Goal: Task Accomplishment & Management: Manage account settings

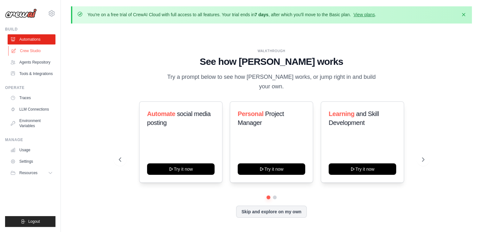
click at [41, 54] on link "Crew Studio" at bounding box center [32, 51] width 48 height 10
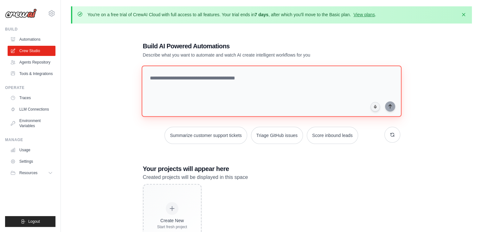
click at [176, 76] on textarea at bounding box center [271, 90] width 260 height 51
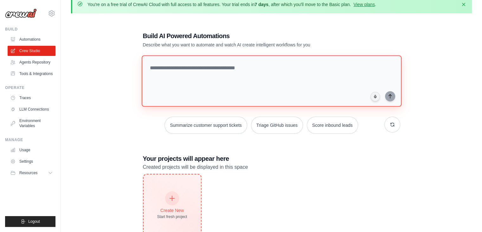
scroll to position [32, 0]
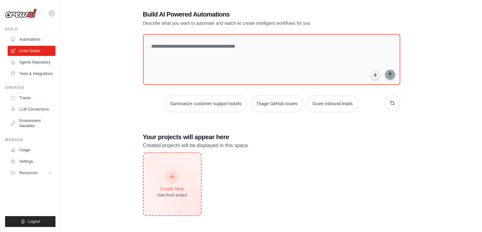
click at [173, 178] on icon at bounding box center [172, 176] width 7 height 7
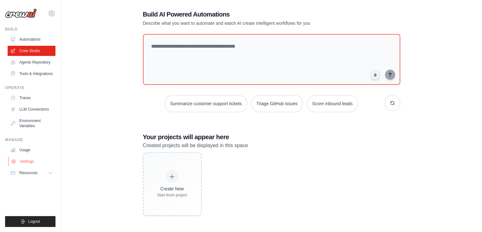
click at [39, 162] on link "Settings" at bounding box center [32, 161] width 48 height 10
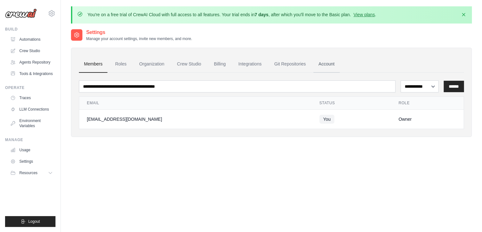
click at [325, 62] on link "Account" at bounding box center [327, 64] width 26 height 17
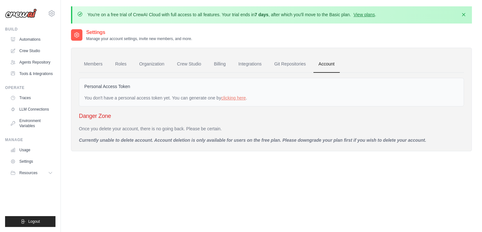
click at [406, 139] on p "Currently unable to delete account. Account deletion is only available for user…" at bounding box center [271, 140] width 385 height 6
click at [424, 141] on p "Currently unable to delete account. Account deletion is only available for user…" at bounding box center [271, 140] width 385 height 6
click at [89, 111] on h3 "Danger Zone" at bounding box center [271, 115] width 385 height 9
click at [91, 115] on h3 "Danger Zone" at bounding box center [271, 115] width 385 height 9
click at [104, 96] on div "You don't have a personal access token yet. You can generate one by clicking he…" at bounding box center [271, 98] width 375 height 6
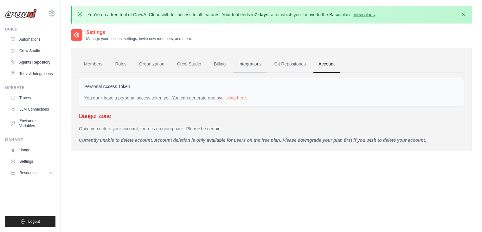
click at [244, 64] on link "Integrations" at bounding box center [249, 64] width 33 height 17
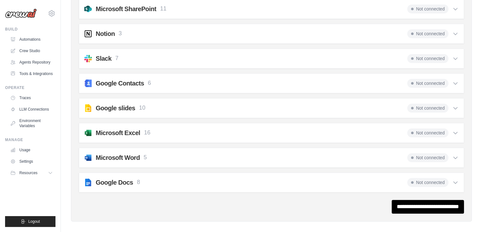
scroll to position [633, 0]
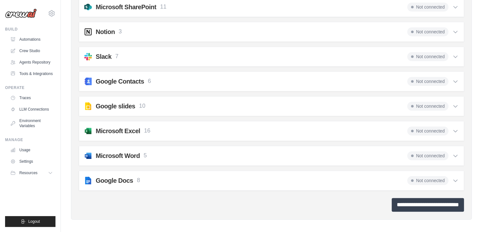
click at [392, 199] on input "**********" at bounding box center [428, 205] width 72 height 14
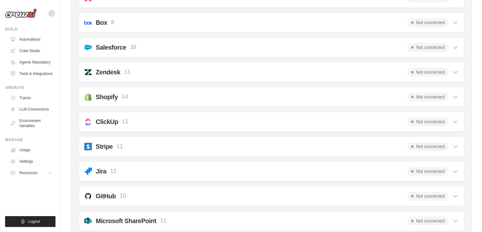
scroll to position [444, 0]
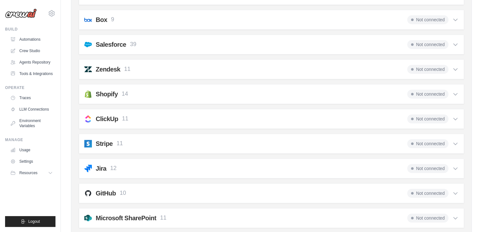
click at [455, 91] on icon at bounding box center [456, 94] width 6 height 6
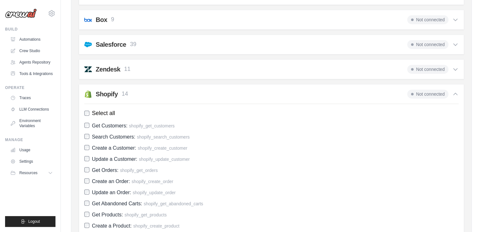
click at [455, 91] on icon at bounding box center [456, 94] width 6 height 6
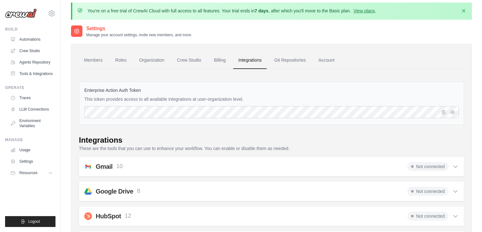
scroll to position [0, 0]
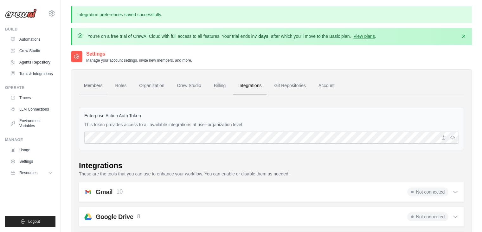
click at [100, 86] on link "Members" at bounding box center [93, 85] width 29 height 17
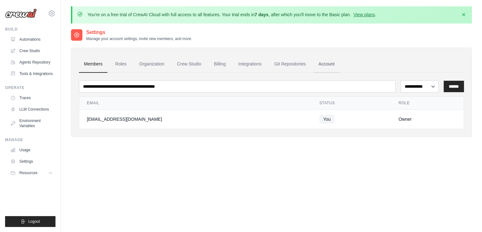
click at [330, 68] on link "Account" at bounding box center [327, 64] width 26 height 17
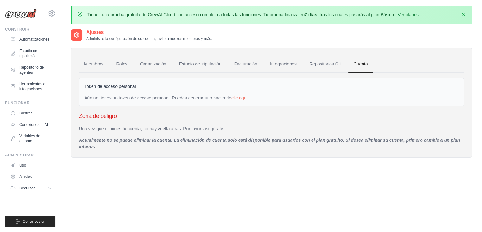
click at [90, 143] on font "Actualmente no se puede eliminar la cuenta. La eliminación de cuenta solo está …" at bounding box center [269, 142] width 381 height 11
click at [126, 146] on p "Actualmente no se puede eliminar la cuenta. La eliminación de cuenta solo está …" at bounding box center [271, 143] width 385 height 13
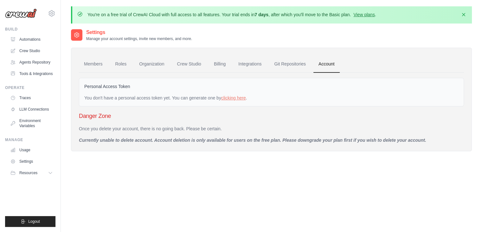
drag, startPoint x: 264, startPoint y: 143, endPoint x: 300, endPoint y: 146, distance: 36.9
click at [264, 143] on div "Members Roles Organization Crew Studio Billing Integrations Git Repositories Ac…" at bounding box center [271, 99] width 401 height 103
drag, startPoint x: 372, startPoint y: 146, endPoint x: 399, endPoint y: 140, distance: 27.9
click at [373, 145] on div "Members Roles Organization Crew Studio Billing Integrations Git Repositories Ac…" at bounding box center [271, 99] width 401 height 103
drag, startPoint x: 399, startPoint y: 140, endPoint x: 424, endPoint y: 139, distance: 24.7
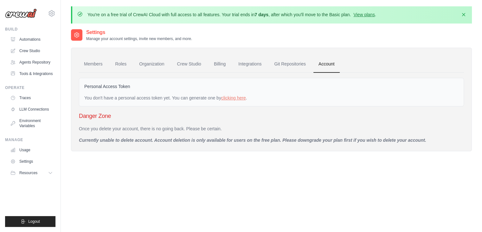
click at [405, 140] on p "Currently unable to delete account. Account deletion is only available for user…" at bounding box center [271, 140] width 385 height 6
click at [424, 139] on p "Currently unable to delete account. Account deletion is only available for user…" at bounding box center [271, 140] width 385 height 6
drag, startPoint x: 265, startPoint y: 139, endPoint x: 190, endPoint y: 140, distance: 75.2
click at [252, 138] on p "Currently unable to delete account. Account deletion is only available for user…" at bounding box center [271, 140] width 385 height 6
drag, startPoint x: 190, startPoint y: 140, endPoint x: 155, endPoint y: 136, distance: 35.7
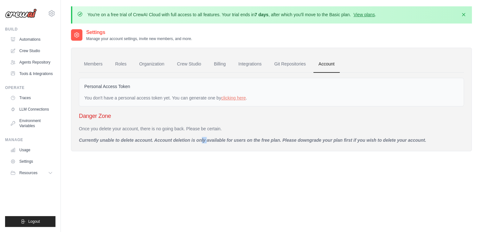
click at [175, 139] on p "Currently unable to delete account. Account deletion is only available for user…" at bounding box center [271, 140] width 385 height 6
drag, startPoint x: 147, startPoint y: 136, endPoint x: 143, endPoint y: 135, distance: 4.6
click at [146, 137] on p "Currently unable to delete account. Account deletion is only available for user…" at bounding box center [271, 140] width 385 height 6
click at [124, 122] on div "Danger Zone Once you delete your account, there is no going back. Please be cer…" at bounding box center [271, 127] width 385 height 32
click at [119, 120] on div "Danger Zone Once you delete your account, there is no going back. Please be cer…" at bounding box center [271, 127] width 385 height 32
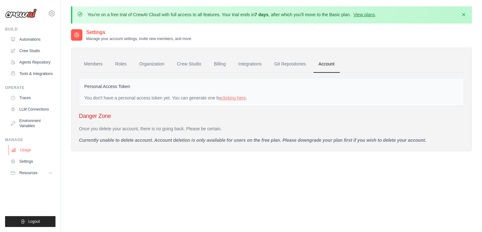
click at [33, 148] on link "Usage" at bounding box center [32, 150] width 48 height 10
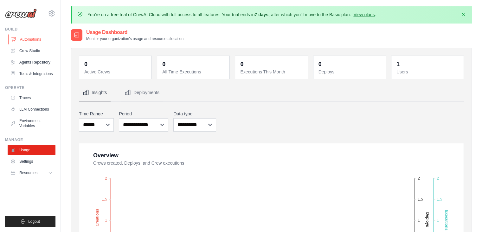
click at [36, 40] on link "Automations" at bounding box center [32, 39] width 48 height 10
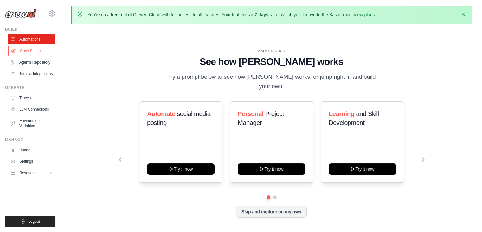
click at [37, 51] on link "Crew Studio" at bounding box center [32, 51] width 48 height 10
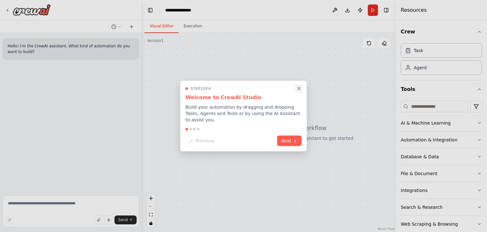
click at [300, 91] on icon "Close walkthrough" at bounding box center [299, 89] width 6 height 6
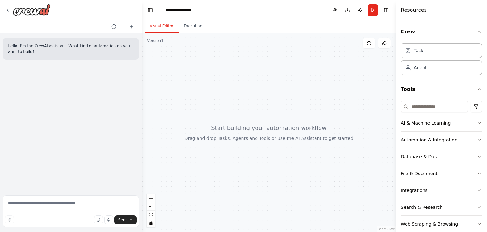
click at [237, 129] on div at bounding box center [269, 132] width 254 height 199
drag, startPoint x: 243, startPoint y: 124, endPoint x: 227, endPoint y: 113, distance: 19.3
click at [227, 113] on div at bounding box center [269, 132] width 254 height 199
drag, startPoint x: 256, startPoint y: 90, endPoint x: 251, endPoint y: 95, distance: 7.2
click at [251, 95] on div at bounding box center [269, 132] width 254 height 199
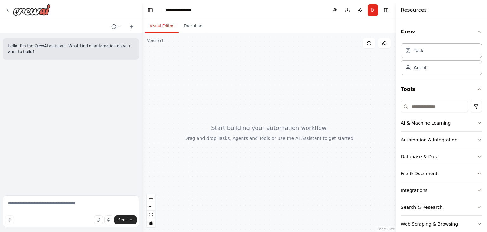
drag, startPoint x: 242, startPoint y: 137, endPoint x: 231, endPoint y: 121, distance: 19.8
click at [231, 121] on div at bounding box center [269, 132] width 254 height 199
drag, startPoint x: 240, startPoint y: 134, endPoint x: 199, endPoint y: 127, distance: 41.7
click at [199, 127] on div at bounding box center [269, 132] width 254 height 199
click at [149, 13] on button "Toggle Left Sidebar" at bounding box center [150, 10] width 9 height 9
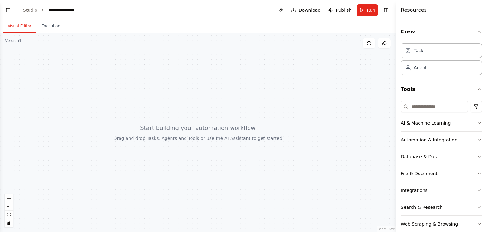
drag, startPoint x: 84, startPoint y: 101, endPoint x: 123, endPoint y: 134, distance: 51.3
click at [122, 134] on div at bounding box center [198, 132] width 396 height 199
drag, startPoint x: 138, startPoint y: 132, endPoint x: 167, endPoint y: 133, distance: 29.2
click at [165, 134] on div at bounding box center [198, 132] width 396 height 199
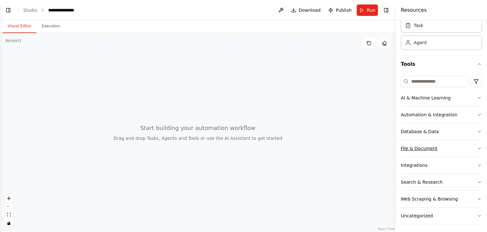
scroll to position [27, 0]
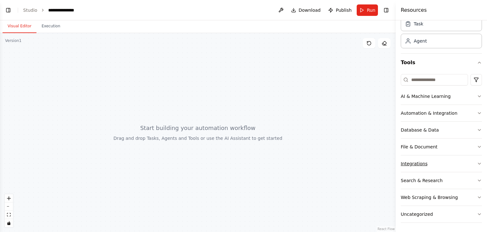
click at [441, 165] on button "Integrations" at bounding box center [441, 163] width 81 height 16
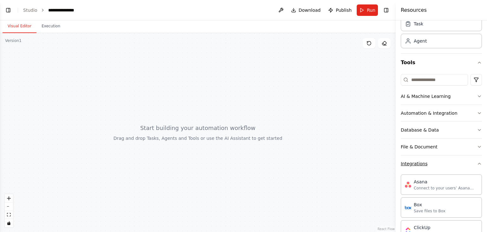
click at [441, 165] on button "Integrations" at bounding box center [441, 163] width 81 height 16
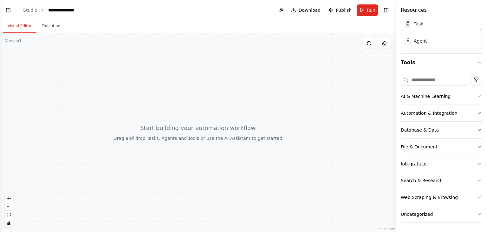
click at [447, 163] on button "Integrations" at bounding box center [441, 163] width 81 height 16
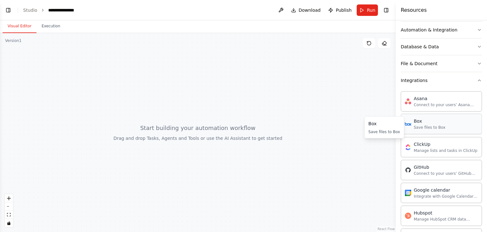
scroll to position [78, 0]
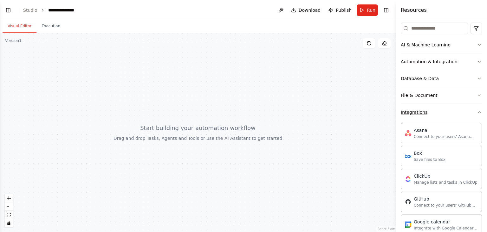
click at [446, 116] on button "Integrations" at bounding box center [441, 112] width 81 height 16
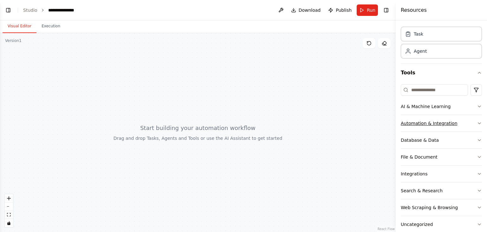
scroll to position [0, 0]
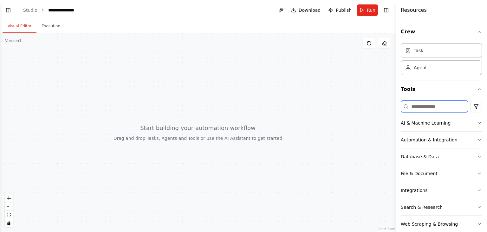
click at [420, 108] on input at bounding box center [434, 106] width 67 height 11
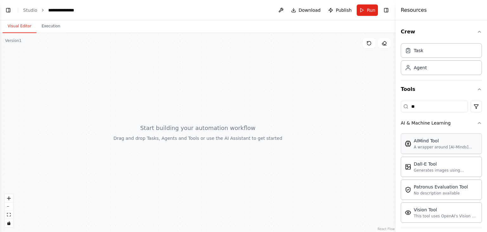
click at [444, 142] on div "AIMind Tool" at bounding box center [446, 140] width 64 height 6
click at [185, 139] on div at bounding box center [198, 132] width 396 height 199
click at [238, 158] on div at bounding box center [198, 132] width 396 height 199
drag, startPoint x: 228, startPoint y: 149, endPoint x: 231, endPoint y: 147, distance: 3.4
click at [227, 149] on div at bounding box center [198, 132] width 396 height 199
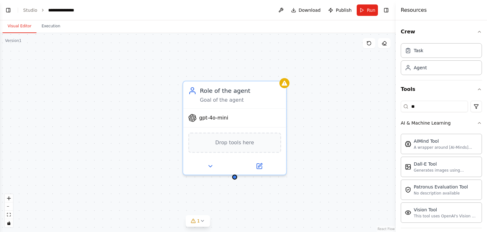
drag, startPoint x: 168, startPoint y: 107, endPoint x: 134, endPoint y: 107, distance: 33.9
click at [134, 107] on div "Role of the agent Goal of the agent gpt-4o-mini Drop tools here" at bounding box center [198, 132] width 396 height 199
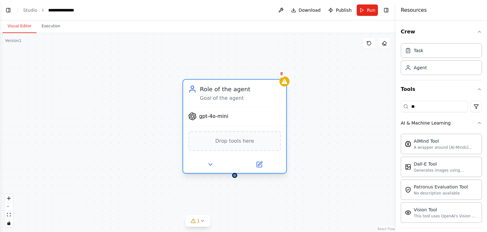
drag, startPoint x: 224, startPoint y: 90, endPoint x: 183, endPoint y: 79, distance: 41.7
click at [200, 85] on div "Role of the agent" at bounding box center [240, 89] width 81 height 8
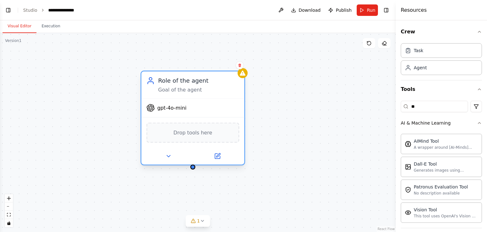
click at [187, 132] on span "Drop tools here" at bounding box center [192, 132] width 39 height 8
click at [212, 132] on div "Drop tools here" at bounding box center [193, 132] width 93 height 20
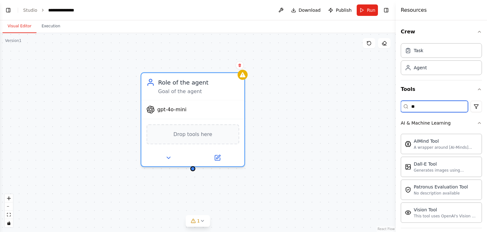
click at [430, 107] on input "**" at bounding box center [434, 106] width 67 height 11
type input "*"
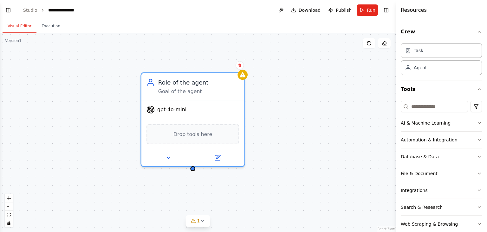
click at [442, 120] on div "AI & Machine Learning" at bounding box center [426, 123] width 50 height 6
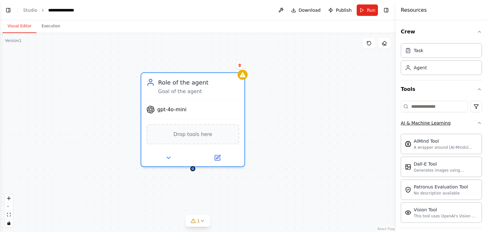
click at [455, 123] on button "AI & Machine Learning" at bounding box center [441, 122] width 81 height 16
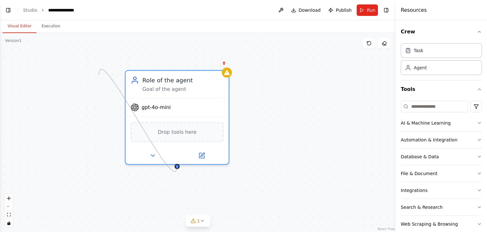
drag, startPoint x: 176, startPoint y: 162, endPoint x: 72, endPoint y: 96, distance: 124.1
click at [72, 96] on div "Role of the agent Goal of the agent gpt-4o-mini Drop tools here" at bounding box center [198, 132] width 396 height 199
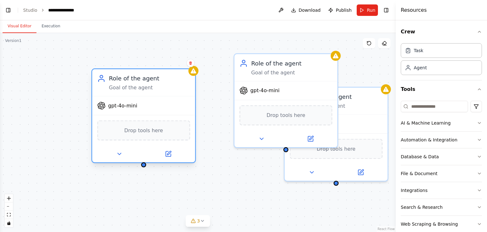
drag, startPoint x: 177, startPoint y: 85, endPoint x: 129, endPoint y: 80, distance: 48.1
click at [129, 84] on div "Goal of the agent" at bounding box center [149, 87] width 81 height 7
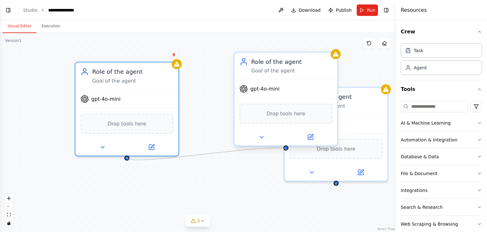
drag, startPoint x: 126, startPoint y: 158, endPoint x: 287, endPoint y: 150, distance: 161.3
click at [287, 150] on div "Role of the agent Goal of the agent gpt-4o-mini Drop tools here Role of the age…" at bounding box center [110, 134] width 522 height 262
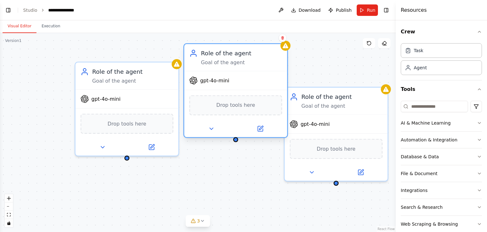
drag, startPoint x: 276, startPoint y: 59, endPoint x: 229, endPoint y: 54, distance: 47.9
click at [229, 54] on div "Role of the agent" at bounding box center [241, 53] width 81 height 8
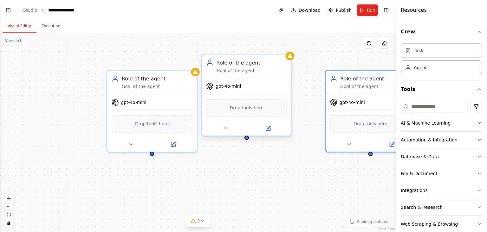
drag, startPoint x: 326, startPoint y: 100, endPoint x: 266, endPoint y: 84, distance: 61.9
click at [359, 78] on div "Role of the agent" at bounding box center [375, 78] width 71 height 7
click at [243, 64] on div "Role of the agent" at bounding box center [252, 62] width 71 height 7
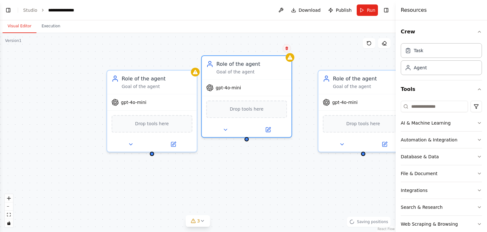
click at [286, 49] on icon at bounding box center [287, 48] width 4 height 4
click at [273, 52] on button "Confirm" at bounding box center [269, 48] width 23 height 8
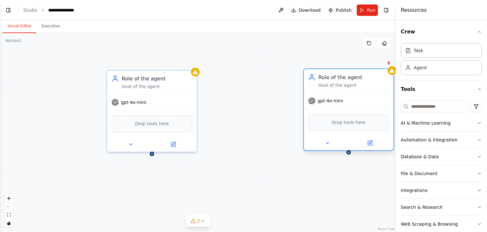
drag, startPoint x: 332, startPoint y: 75, endPoint x: 246, endPoint y: 72, distance: 86.0
click at [304, 72] on div "Role of the agent Goal of the agent" at bounding box center [349, 80] width 90 height 23
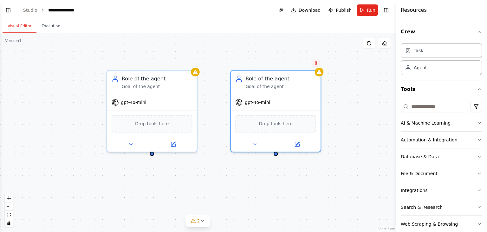
click at [316, 62] on icon at bounding box center [316, 62] width 3 height 3
click at [296, 65] on button "Confirm" at bounding box center [298, 63] width 23 height 8
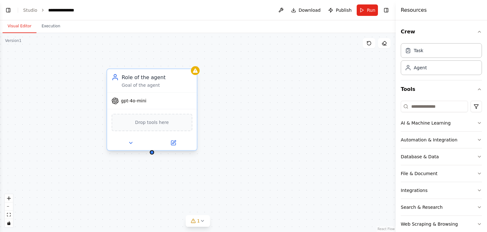
click at [132, 99] on span "gpt-4o-mini" at bounding box center [133, 101] width 25 height 6
click at [128, 101] on span "gpt-4o-mini" at bounding box center [133, 101] width 25 height 6
click at [117, 103] on icon at bounding box center [115, 100] width 7 height 7
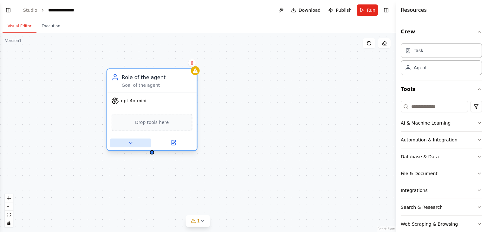
click at [137, 142] on button at bounding box center [130, 142] width 41 height 9
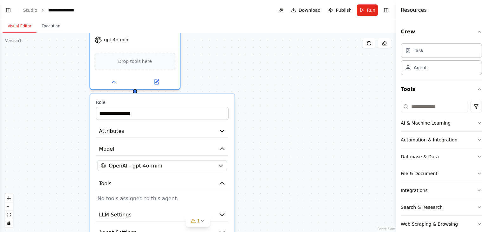
drag, startPoint x: 251, startPoint y: 141, endPoint x: 255, endPoint y: 75, distance: 65.7
click at [255, 75] on div "**********" at bounding box center [198, 132] width 396 height 199
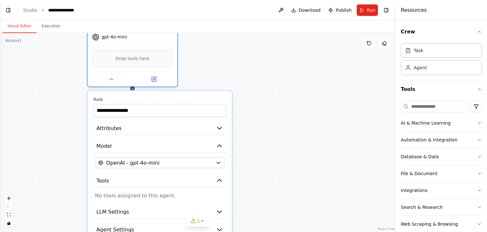
drag, startPoint x: 281, startPoint y: 131, endPoint x: 278, endPoint y: 167, distance: 36.6
click at [278, 167] on div "**********" at bounding box center [198, 132] width 396 height 199
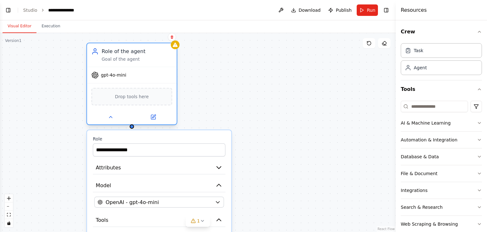
click at [110, 122] on div at bounding box center [132, 116] width 90 height 15
click at [111, 116] on icon at bounding box center [110, 117] width 3 height 2
click at [128, 96] on span "Drop tools here" at bounding box center [132, 96] width 34 height 7
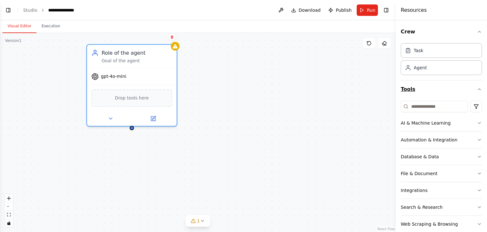
click at [428, 89] on button "Tools" at bounding box center [441, 89] width 81 height 18
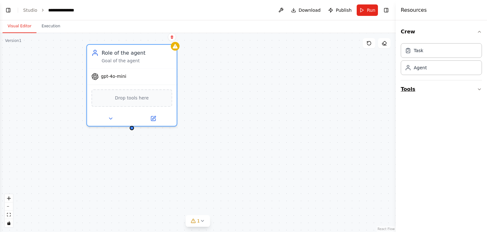
click at [428, 89] on button "Tools" at bounding box center [441, 89] width 81 height 18
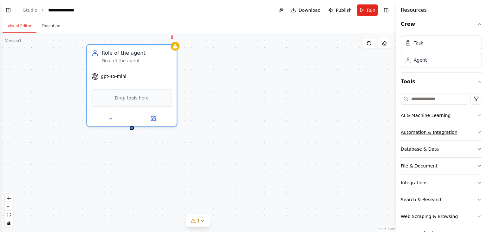
scroll to position [27, 0]
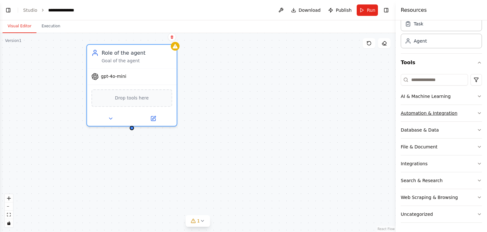
click at [444, 113] on div "Automation & Integration" at bounding box center [429, 113] width 57 height 6
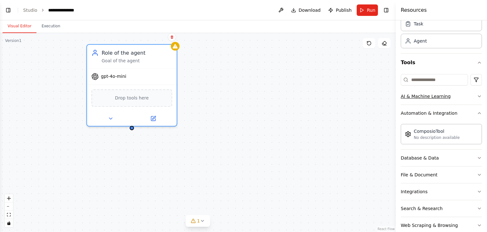
click at [439, 99] on button "AI & Machine Learning" at bounding box center [441, 96] width 81 height 16
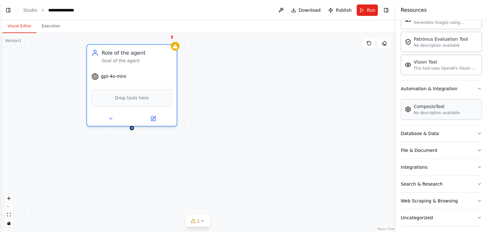
scroll to position [151, 0]
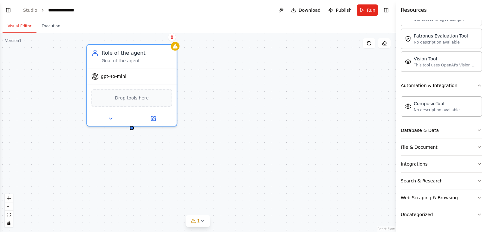
click at [439, 161] on button "Integrations" at bounding box center [441, 163] width 81 height 16
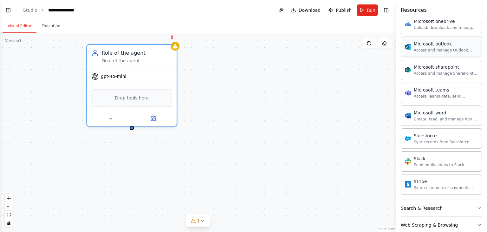
scroll to position [500, 0]
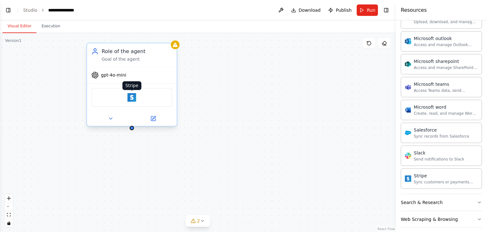
click at [131, 95] on img at bounding box center [131, 97] width 9 height 9
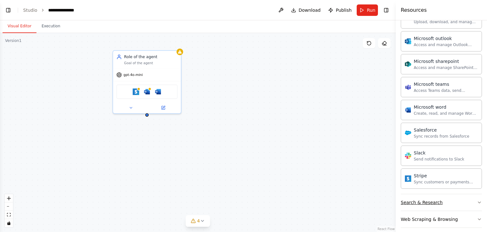
click at [411, 205] on button "Search & Research" at bounding box center [441, 202] width 81 height 16
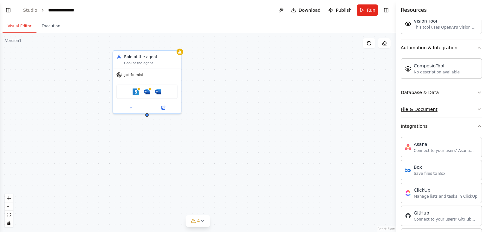
scroll to position [176, 0]
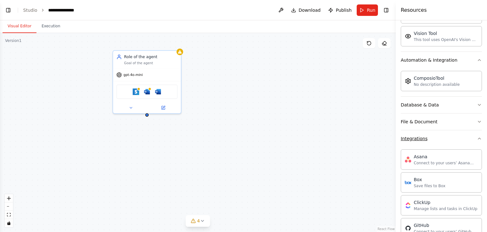
click at [443, 139] on button "Integrations" at bounding box center [441, 138] width 81 height 16
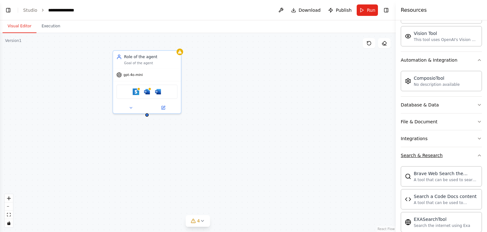
click at [466, 153] on button "Search & Research" at bounding box center [441, 155] width 81 height 16
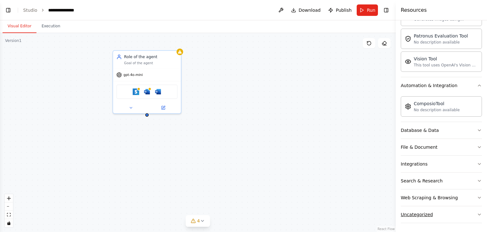
click at [441, 208] on button "Uncategorized" at bounding box center [441, 214] width 81 height 16
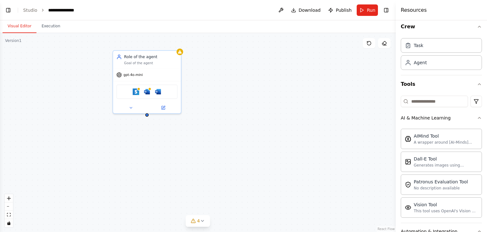
scroll to position [0, 0]
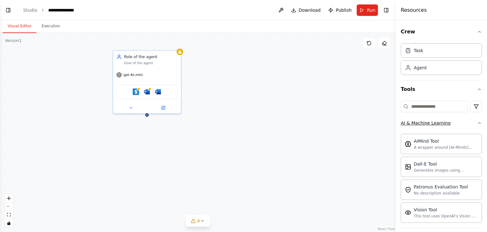
click at [463, 124] on button "AI & Machine Learning" at bounding box center [441, 122] width 81 height 16
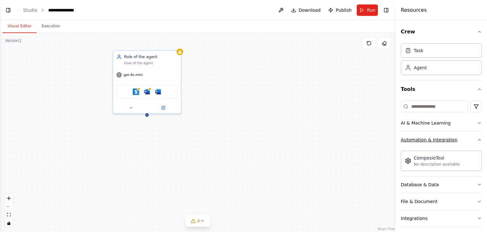
click at [471, 138] on button "Automation & Integration" at bounding box center [441, 139] width 81 height 16
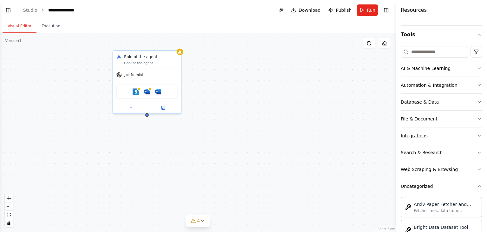
scroll to position [63, 0]
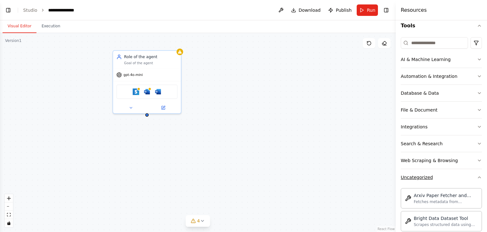
click at [460, 171] on button "Uncategorized" at bounding box center [441, 177] width 81 height 16
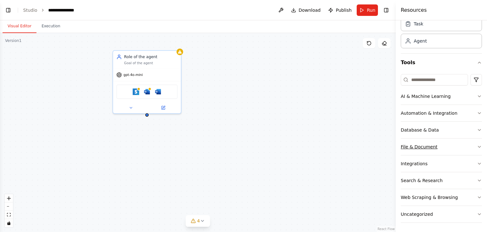
click at [433, 147] on div "File & Document" at bounding box center [419, 146] width 37 height 6
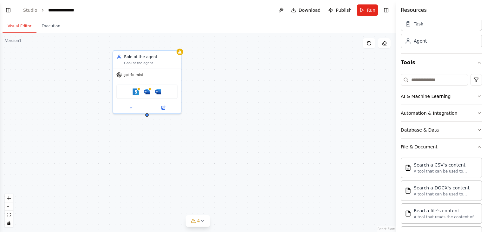
click at [433, 147] on div "File & Document" at bounding box center [419, 146] width 37 height 6
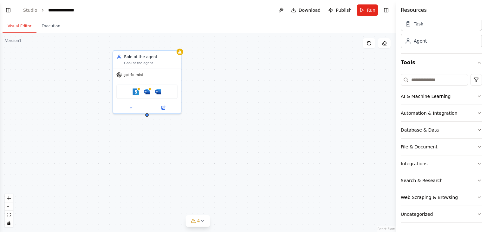
click at [439, 133] on button "Database & Data" at bounding box center [441, 129] width 81 height 16
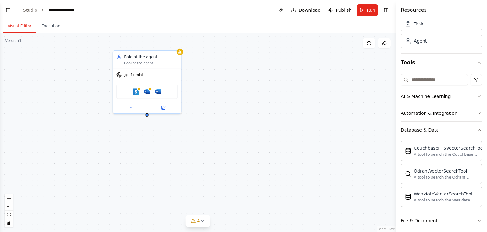
click at [439, 133] on button "Database & Data" at bounding box center [441, 129] width 81 height 16
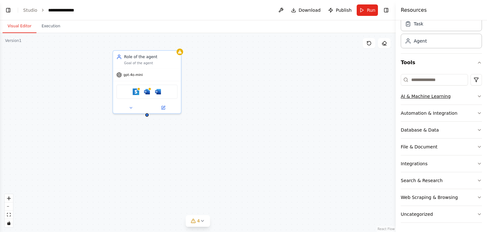
click at [450, 97] on button "AI & Machine Learning" at bounding box center [441, 96] width 81 height 16
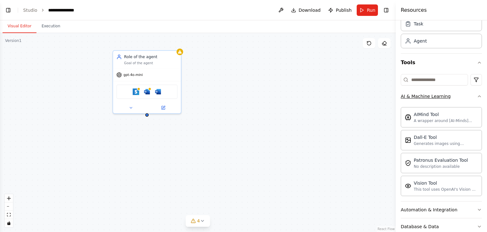
click at [450, 97] on button "AI & Machine Learning" at bounding box center [441, 96] width 81 height 16
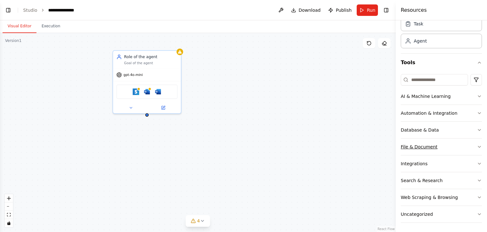
click at [426, 143] on div "File & Document" at bounding box center [419, 146] width 37 height 6
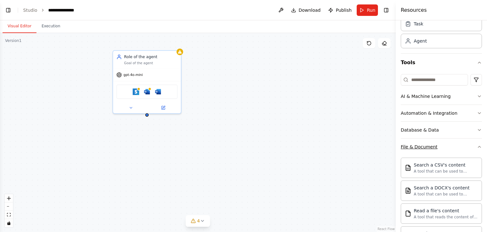
click at [426, 143] on div "File & Document" at bounding box center [419, 146] width 37 height 6
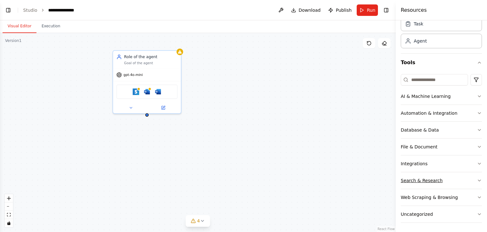
click at [428, 178] on div "Search & Research" at bounding box center [422, 180] width 42 height 6
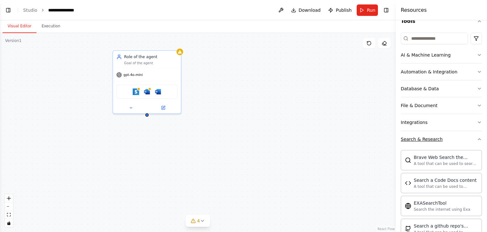
scroll to position [90, 0]
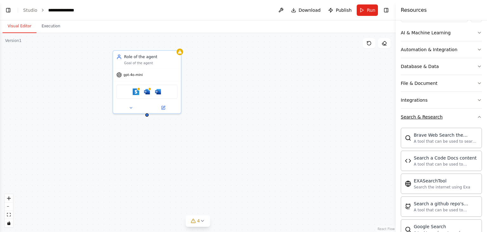
click at [441, 117] on button "Search & Research" at bounding box center [441, 116] width 81 height 16
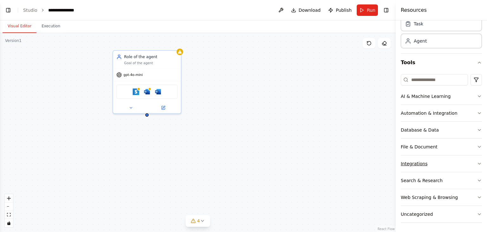
click at [426, 167] on button "Integrations" at bounding box center [441, 163] width 81 height 16
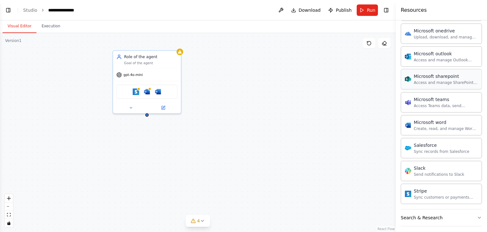
scroll to position [376, 0]
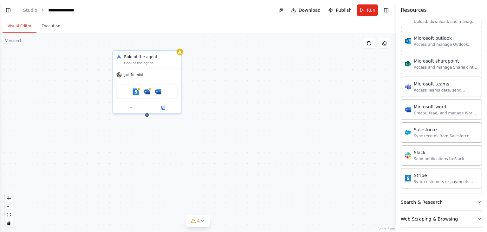
click at [426, 215] on div "Web Scraping & Browsing" at bounding box center [429, 218] width 57 height 6
click at [431, 199] on div "Search & Research" at bounding box center [422, 202] width 42 height 6
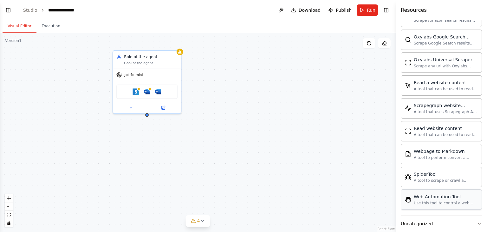
scroll to position [1064, 0]
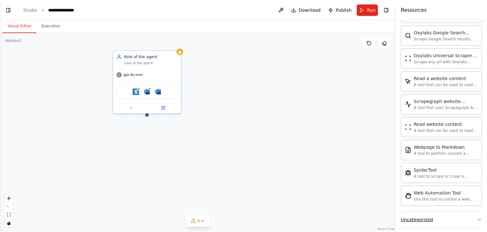
click at [425, 216] on button "Uncategorized" at bounding box center [441, 219] width 81 height 16
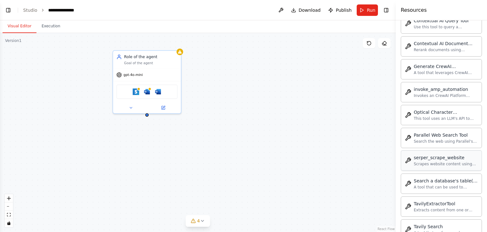
scroll to position [1432, 0]
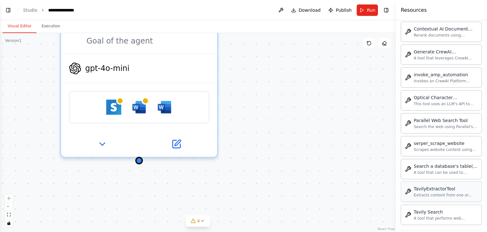
drag, startPoint x: 289, startPoint y: 116, endPoint x: 453, endPoint y: 186, distance: 177.9
click at [452, 186] on div "**********" at bounding box center [243, 116] width 487 height 232
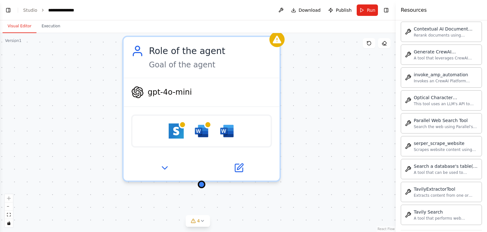
drag, startPoint x: 21, startPoint y: 77, endPoint x: 76, endPoint y: 97, distance: 59.0
click at [76, 97] on div "Role of the agent Goal of the agent gpt-4o-mini Stripe Microsoft word Microsoft…" at bounding box center [198, 132] width 396 height 199
click at [11, 10] on button "Toggle Left Sidebar" at bounding box center [8, 10] width 9 height 9
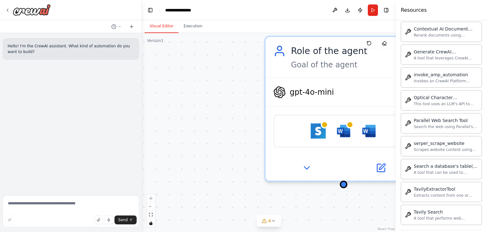
click at [210, 133] on div "Role of the agent Goal of the agent gpt-4o-mini Stripe Microsoft word Microsoft…" at bounding box center [269, 132] width 254 height 199
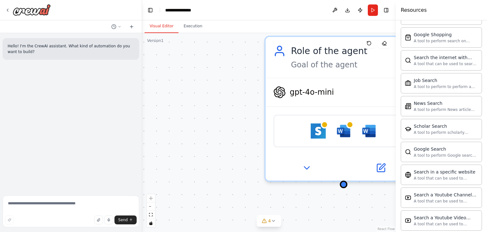
scroll to position [671, 0]
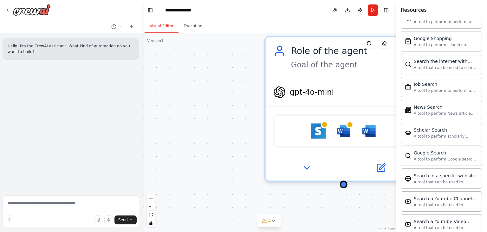
click at [388, 228] on link "React Flow" at bounding box center [386, 228] width 17 height 3
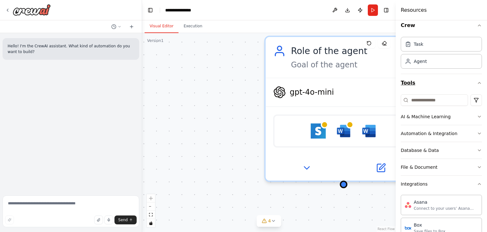
scroll to position [0, 0]
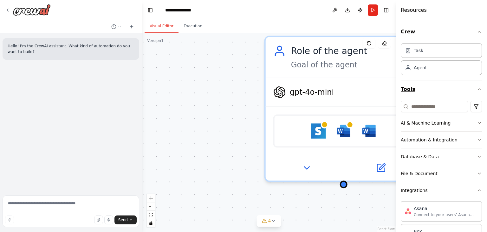
click at [419, 89] on button "Tools" at bounding box center [441, 89] width 81 height 18
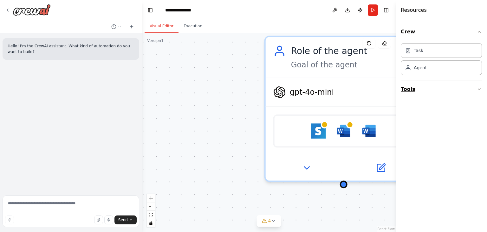
click at [419, 89] on button "Tools" at bounding box center [441, 89] width 81 height 18
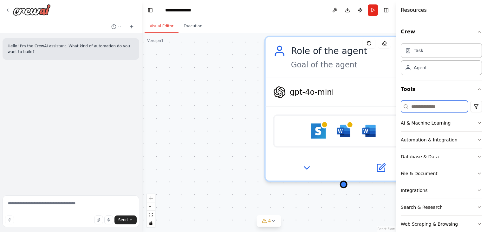
click at [426, 105] on input at bounding box center [434, 106] width 67 height 11
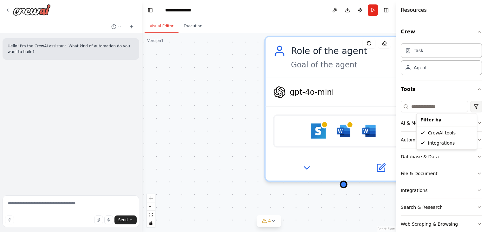
click at [472, 106] on html "**********" at bounding box center [243, 116] width 487 height 232
click at [454, 101] on html "**********" at bounding box center [243, 116] width 487 height 232
click at [419, 52] on div "Task" at bounding box center [419, 50] width 10 height 6
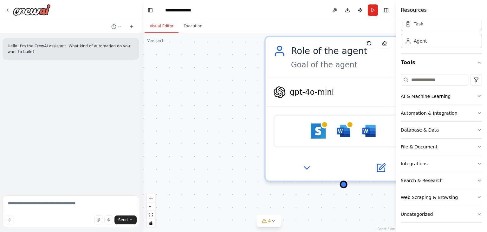
click at [430, 130] on div "Database & Data" at bounding box center [420, 130] width 38 height 6
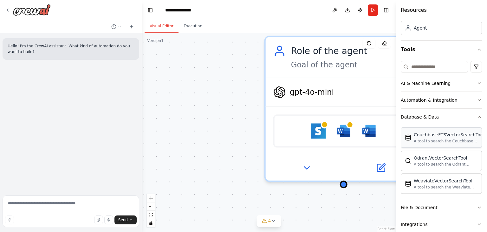
scroll to position [90, 0]
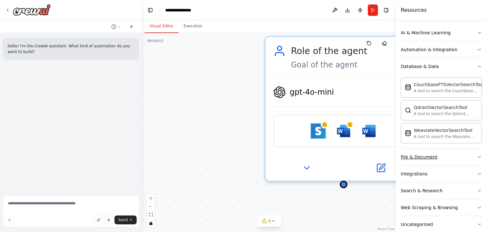
click at [425, 158] on div "File & Document" at bounding box center [419, 157] width 37 height 6
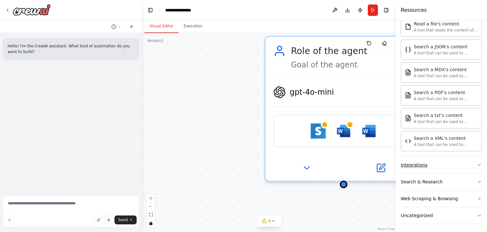
click at [433, 165] on button "Integrations" at bounding box center [441, 164] width 81 height 16
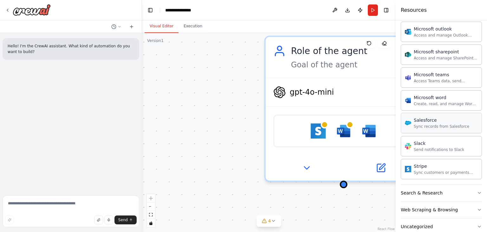
scroll to position [655, 0]
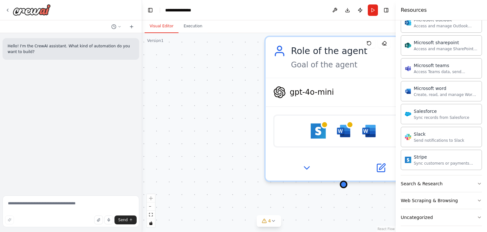
click at [5, 7] on div at bounding box center [71, 10] width 142 height 20
click at [9, 10] on icon at bounding box center [7, 10] width 5 height 5
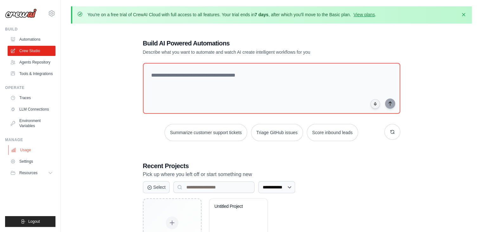
click at [28, 152] on link "Usage" at bounding box center [32, 150] width 48 height 10
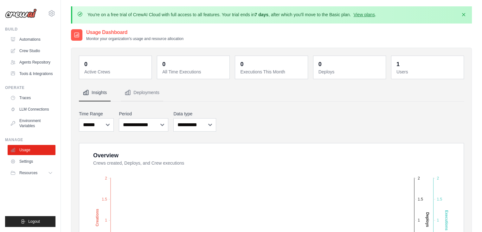
click at [28, 182] on ul "Build Automations Crew Studio Agents Repository Tools & Integrations" at bounding box center [30, 127] width 50 height 200
click at [28, 169] on button "Resources" at bounding box center [32, 172] width 48 height 10
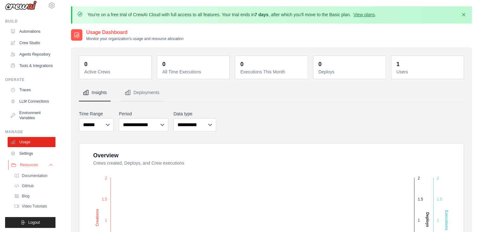
scroll to position [24, 0]
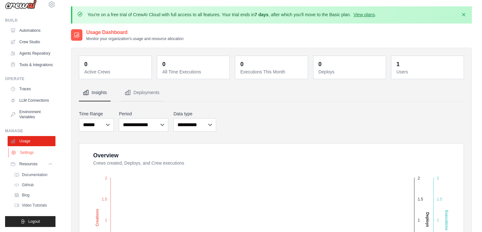
click at [34, 148] on link "Settings" at bounding box center [32, 152] width 48 height 10
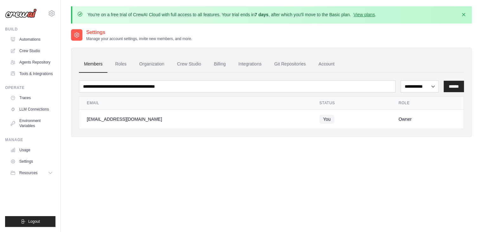
click at [393, 120] on td "Owner" at bounding box center [427, 118] width 73 height 19
click at [346, 115] on td "You" at bounding box center [351, 118] width 79 height 19
click at [320, 118] on span "You" at bounding box center [327, 118] width 15 height 9
click at [326, 118] on span "You" at bounding box center [327, 118] width 15 height 9
click at [341, 112] on td "You" at bounding box center [351, 118] width 79 height 19
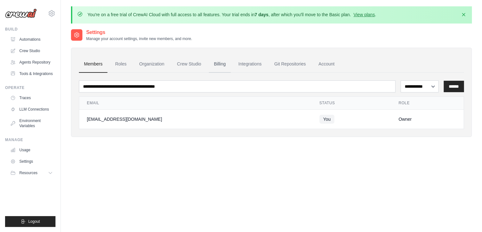
click at [214, 65] on link "Billing" at bounding box center [220, 64] width 22 height 17
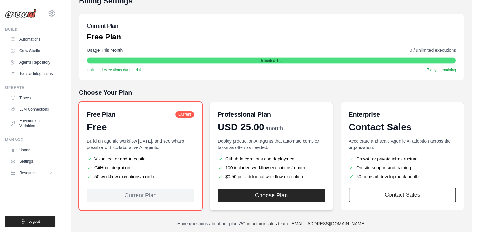
scroll to position [95, 0]
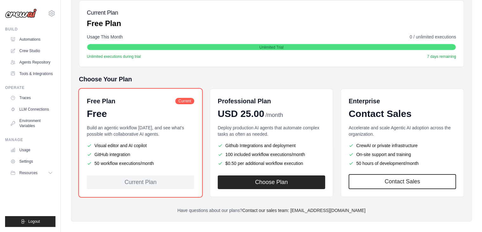
click at [165, 183] on div "Current Plan" at bounding box center [141, 182] width 108 height 14
click at [163, 182] on div "Current Plan" at bounding box center [141, 182] width 108 height 14
click at [163, 181] on div "Current Plan" at bounding box center [141, 182] width 108 height 14
click at [163, 182] on div "Current Plan" at bounding box center [141, 182] width 108 height 14
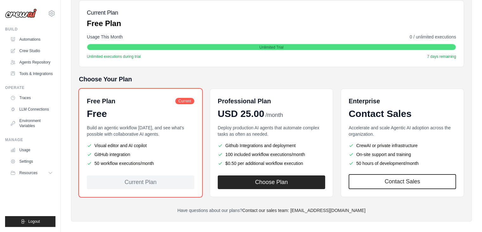
click at [164, 180] on div "Current Plan" at bounding box center [141, 182] width 108 height 14
click at [169, 151] on li "GitHub integration" at bounding box center [141, 154] width 108 height 6
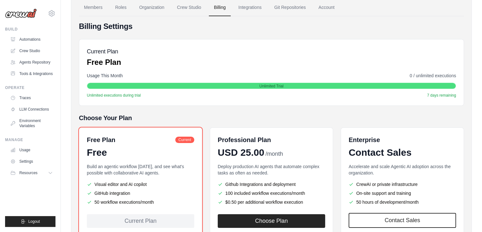
scroll to position [0, 0]
